Goal: Task Accomplishment & Management: Use online tool/utility

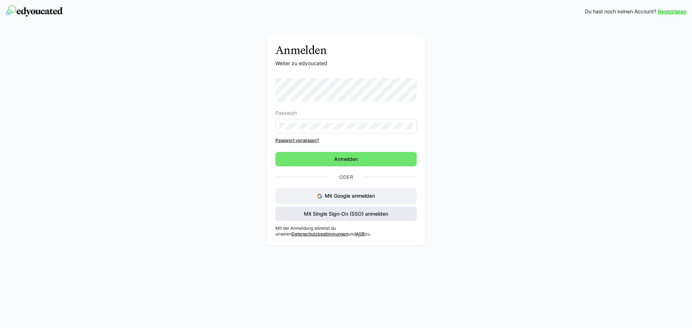
click at [367, 213] on span "Mit Single Sign-On (SSO) anmelden" at bounding box center [346, 214] width 87 height 7
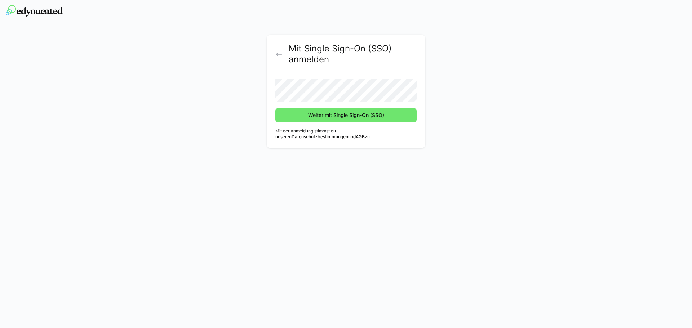
click at [275, 108] on button "Weiter mit Single Sign-On (SSO)" at bounding box center [345, 115] width 141 height 14
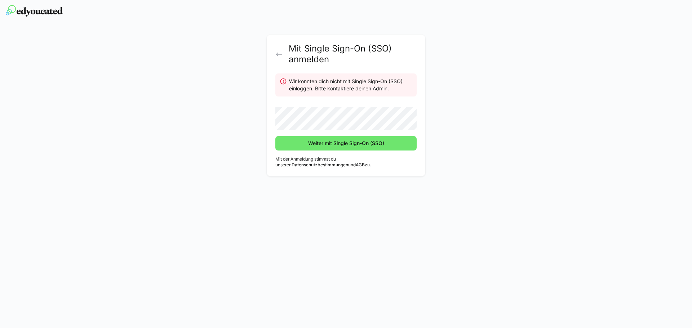
click at [491, 114] on div "Mit Single Sign-On (SSO) anmelden Wir konnten dich nicht mit Single Sign-On (SS…" at bounding box center [346, 108] width 406 height 146
click at [350, 142] on span "Weiter mit Single Sign-On (SSO)" at bounding box center [346, 143] width 78 height 7
click at [537, 113] on div "Mit Single Sign-On (SSO) anmelden Wir konnten dich nicht mit Single Sign-On (SS…" at bounding box center [346, 108] width 406 height 146
